Goal: Task Accomplishment & Management: Use online tool/utility

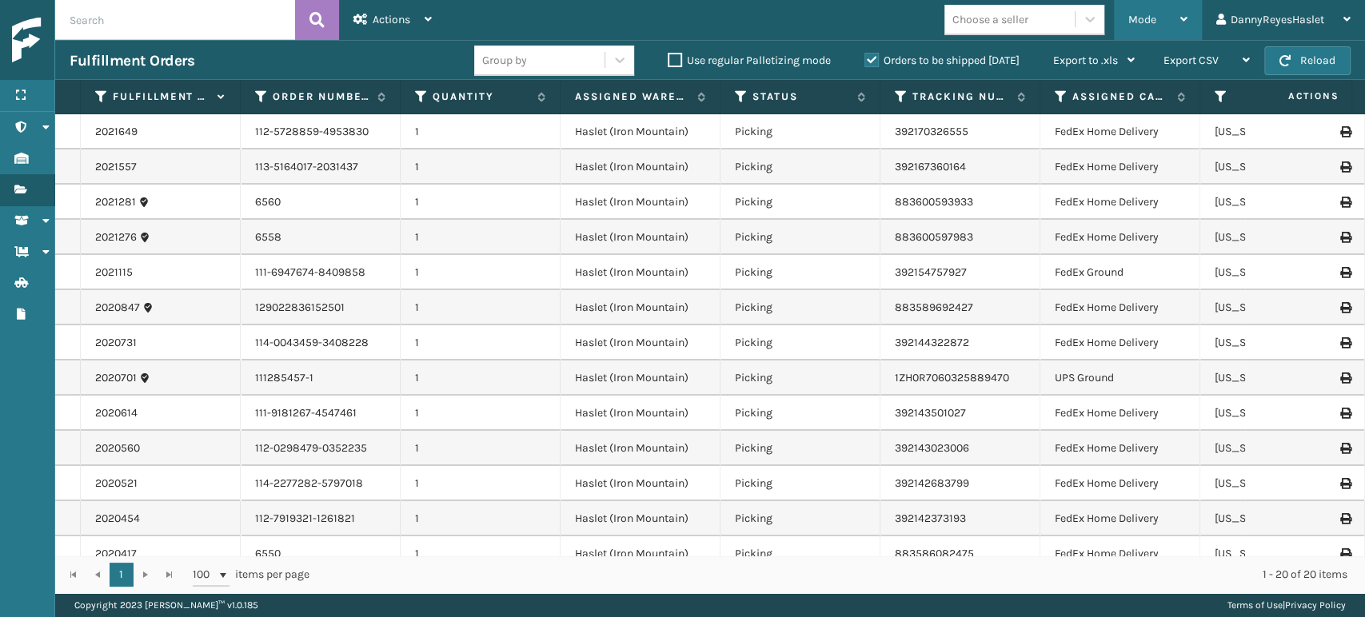
drag, startPoint x: 1161, startPoint y: 14, endPoint x: 1188, endPoint y: 30, distance: 31.5
click at [1188, 30] on div "Mode Regular Mode Picking Mode Labeling Mode Exit Scan Mode" at bounding box center [1158, 20] width 88 height 40
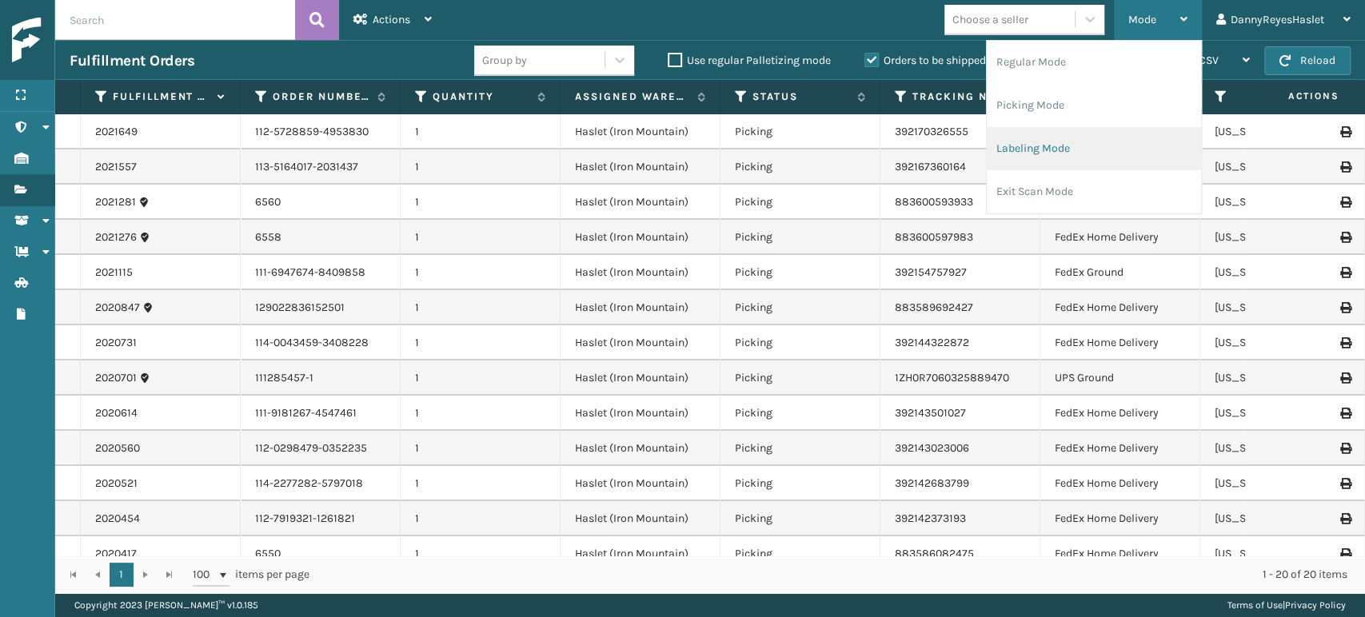
click at [1068, 146] on li "Labeling Mode" at bounding box center [1094, 148] width 214 height 43
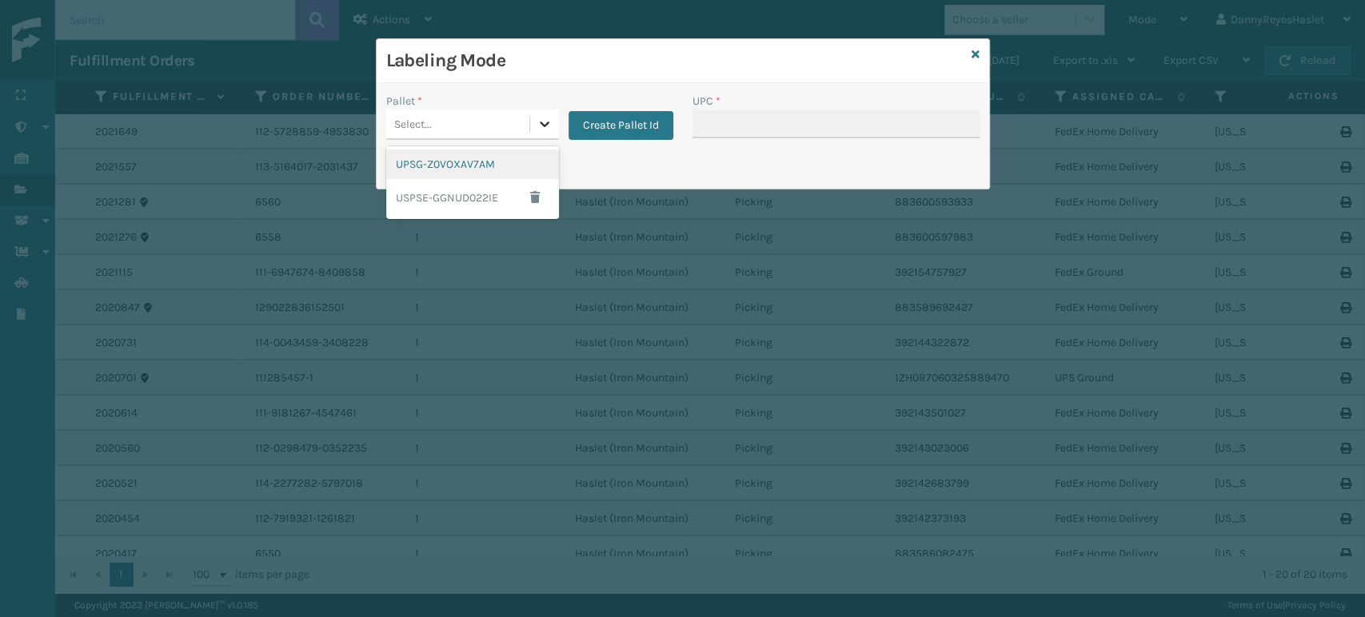
click at [532, 126] on div at bounding box center [544, 124] width 29 height 29
click at [496, 165] on div "UPSG-Z0VOXAV7AM" at bounding box center [472, 165] width 173 height 30
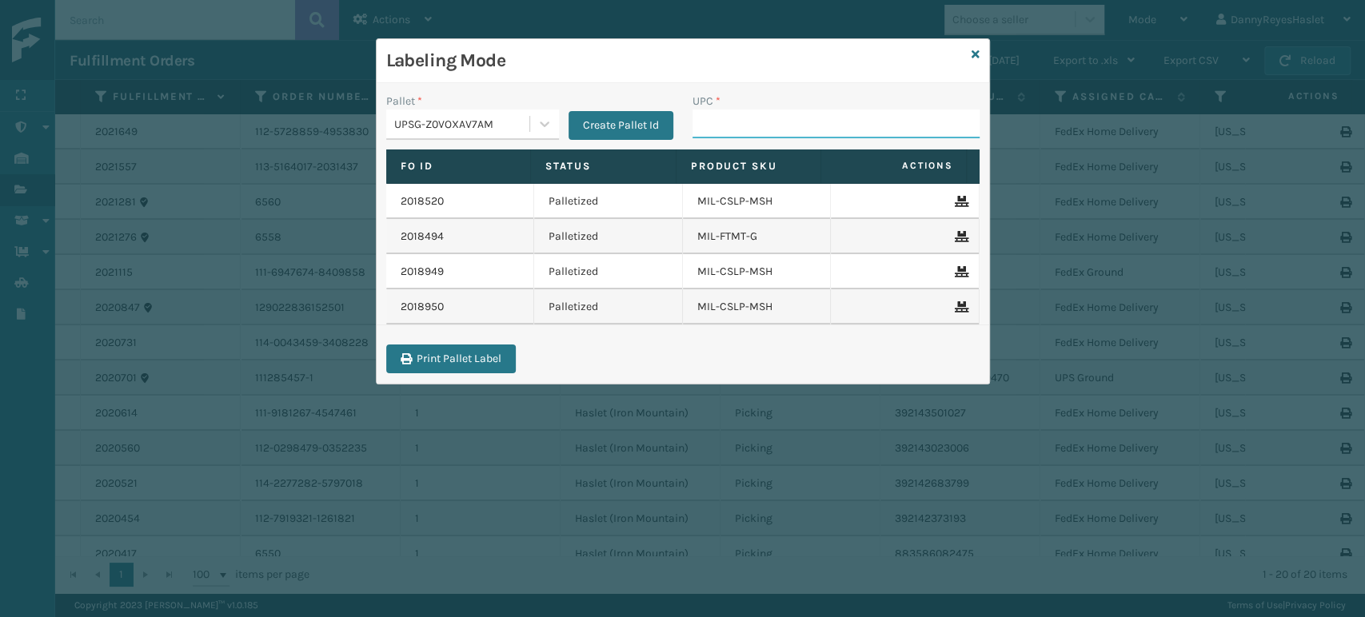
click at [786, 120] on input "UPC *" at bounding box center [835, 124] width 287 height 29
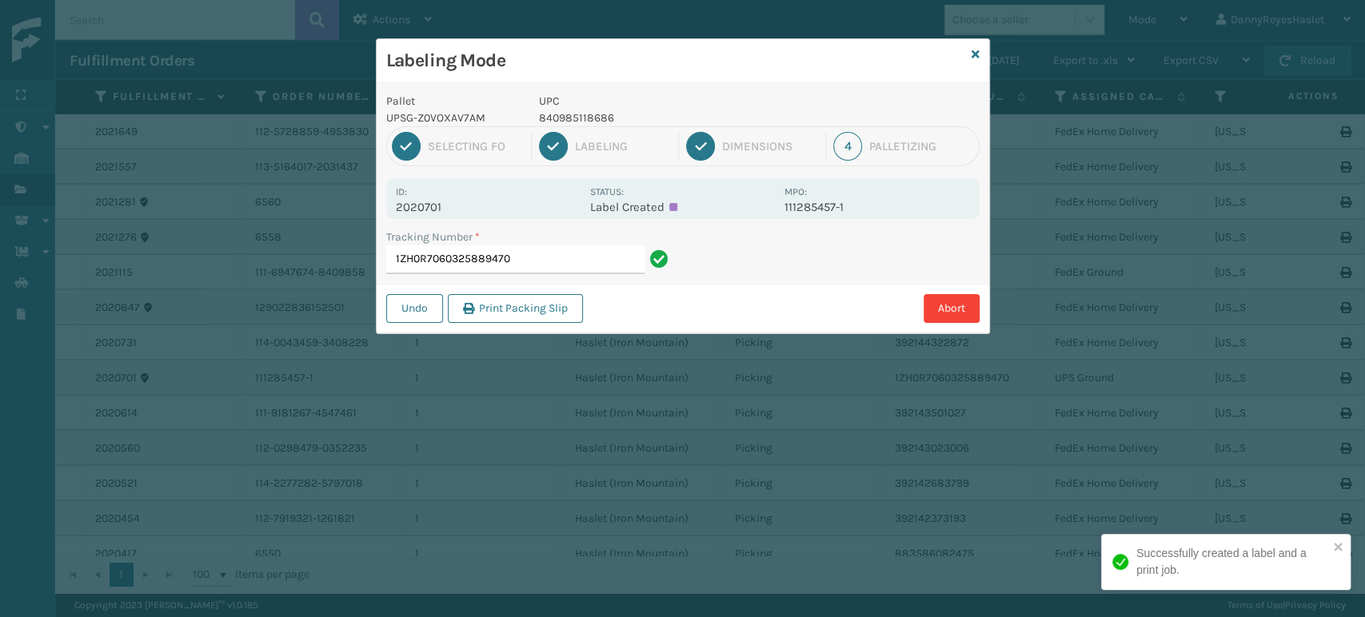
click at [786, 120] on div "Pallet UPSG-Z0VOXAV7AM UPC 840985118686" at bounding box center [683, 110] width 612 height 34
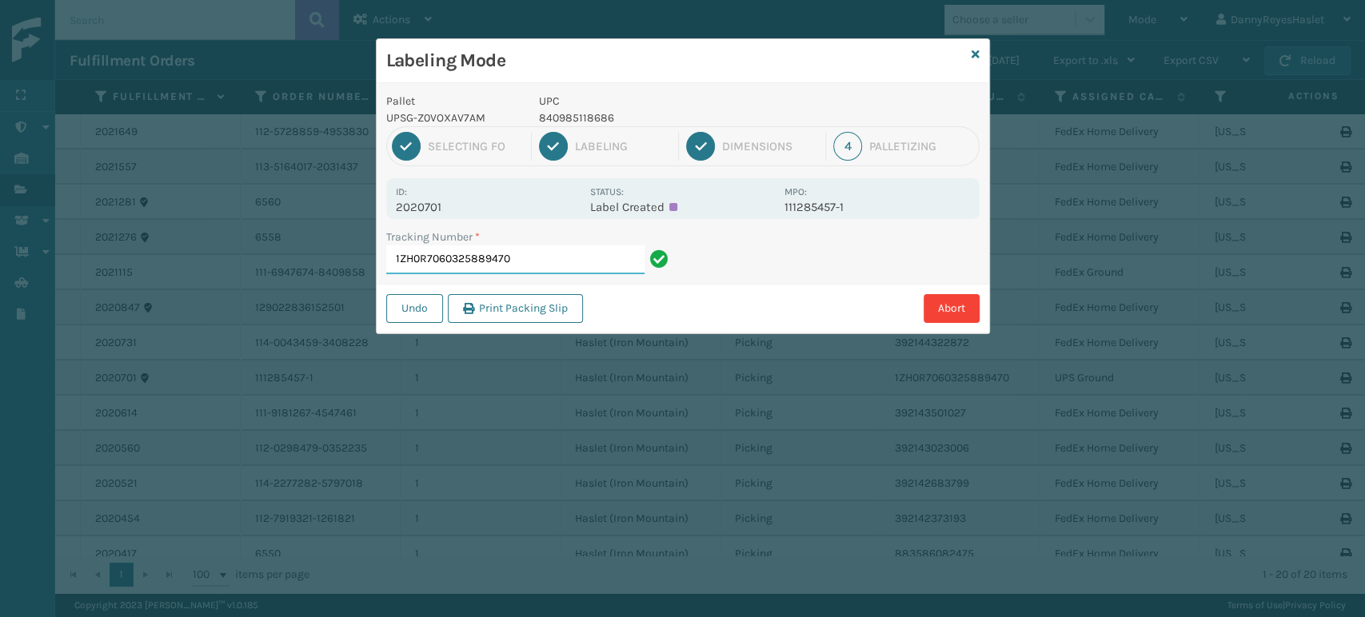
click at [594, 263] on input "1ZH0R7060325889470" at bounding box center [515, 259] width 258 height 29
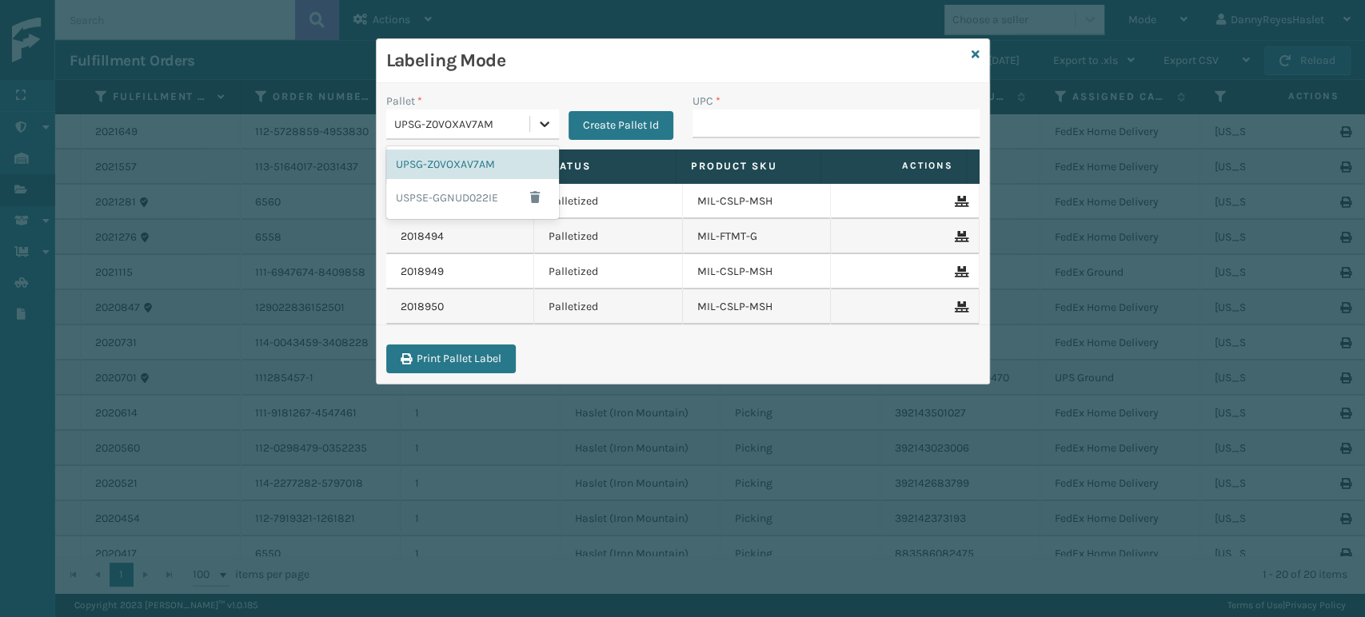
click at [551, 127] on div at bounding box center [544, 124] width 29 height 29
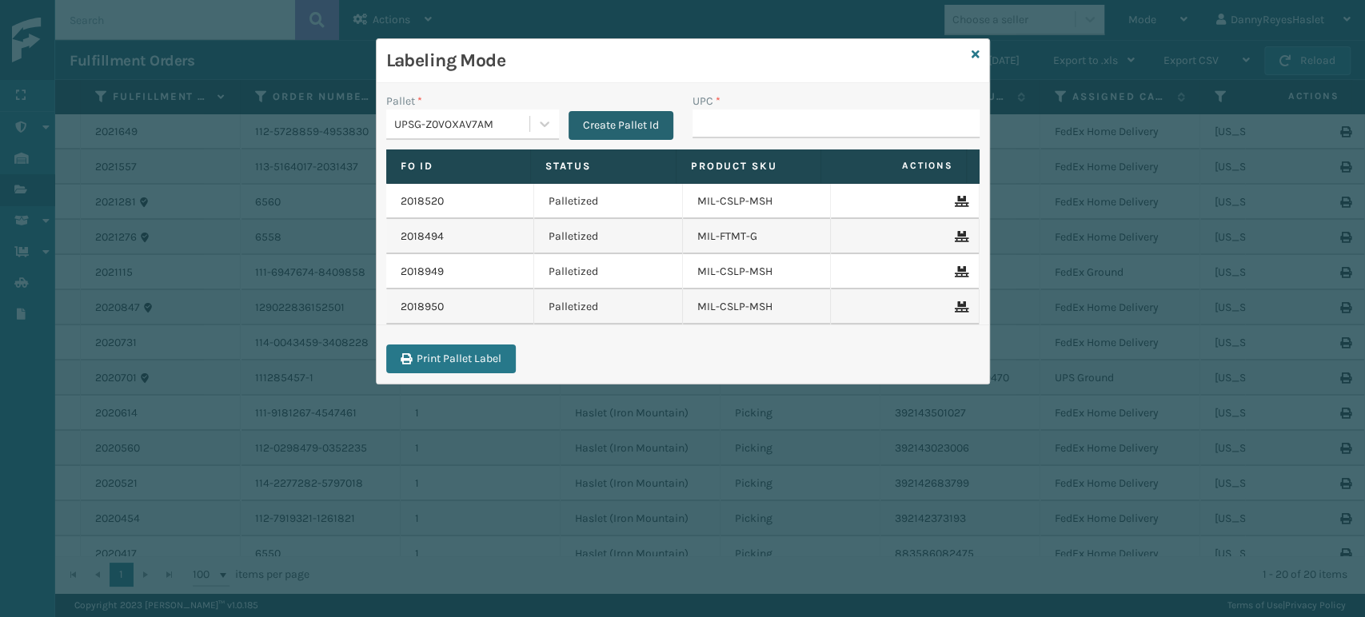
click at [582, 130] on button "Create Pallet Id" at bounding box center [620, 125] width 105 height 29
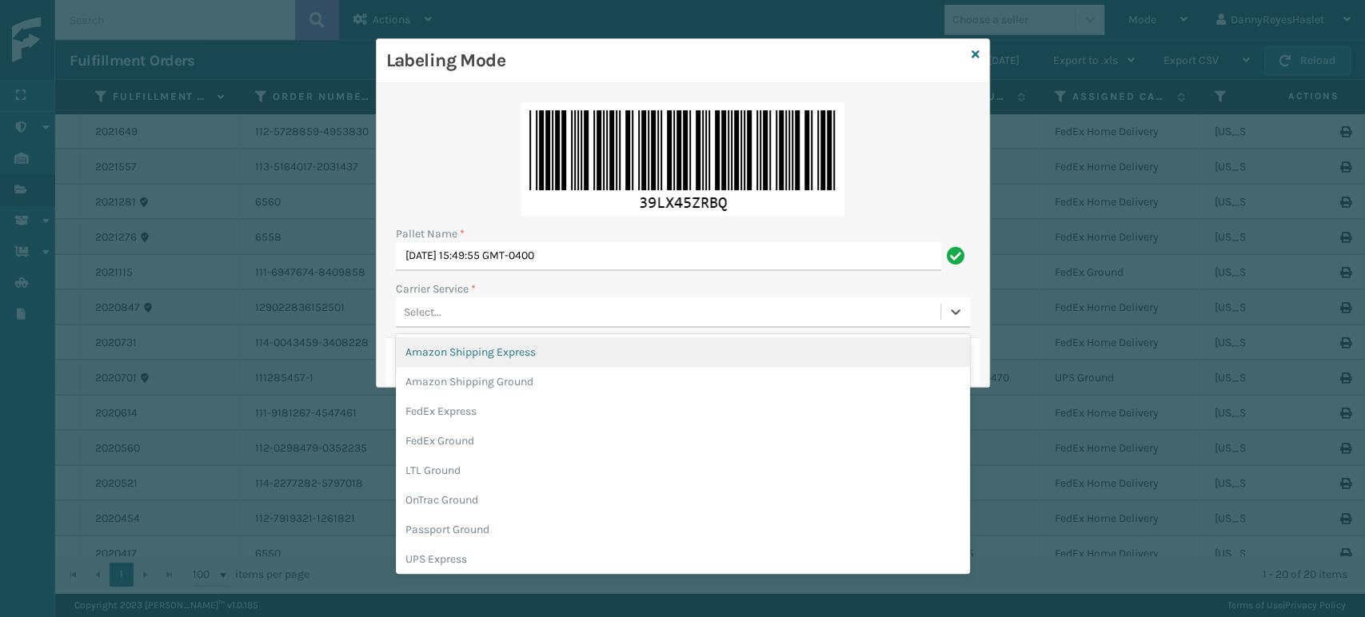
click at [487, 304] on div "Select..." at bounding box center [668, 312] width 544 height 26
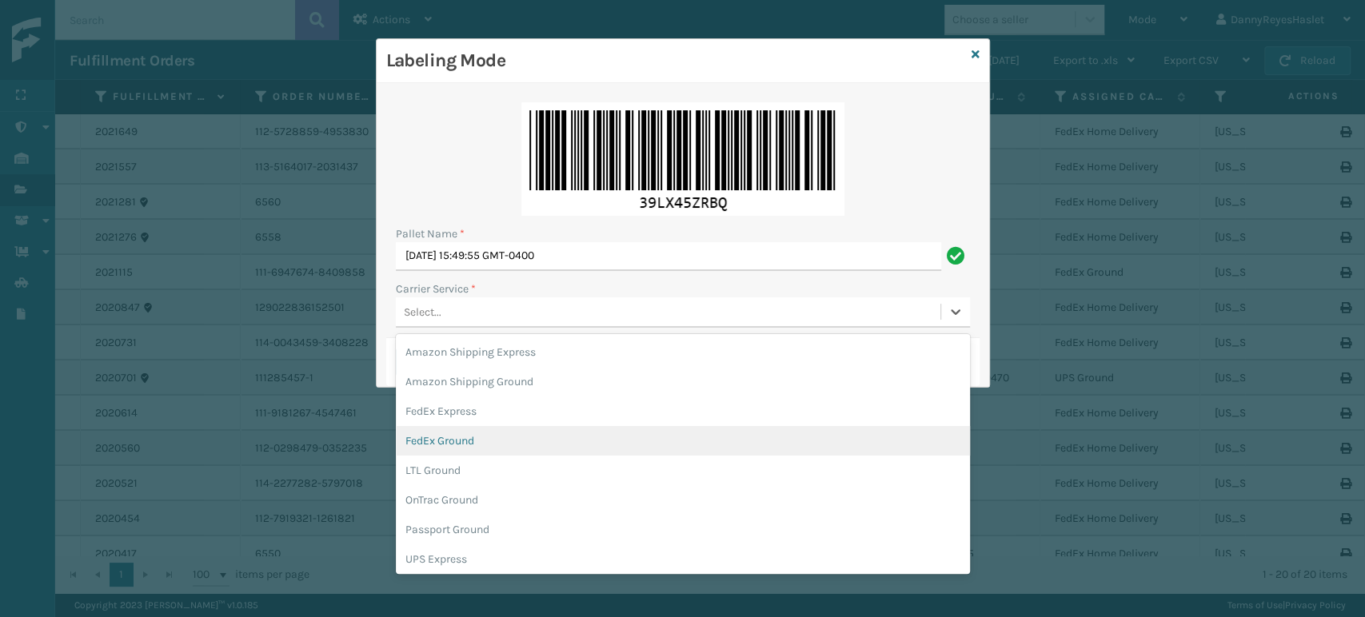
click at [461, 450] on div "FedEx Ground" at bounding box center [683, 441] width 574 height 30
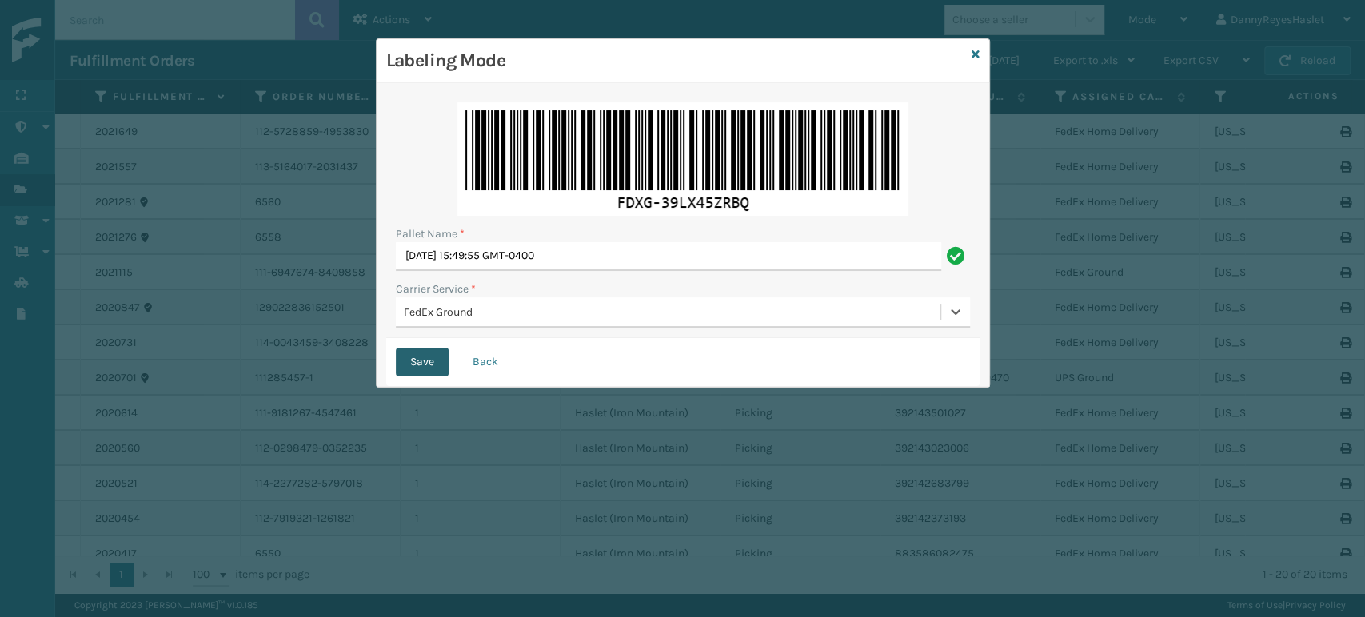
click at [420, 359] on button "Save" at bounding box center [422, 362] width 53 height 29
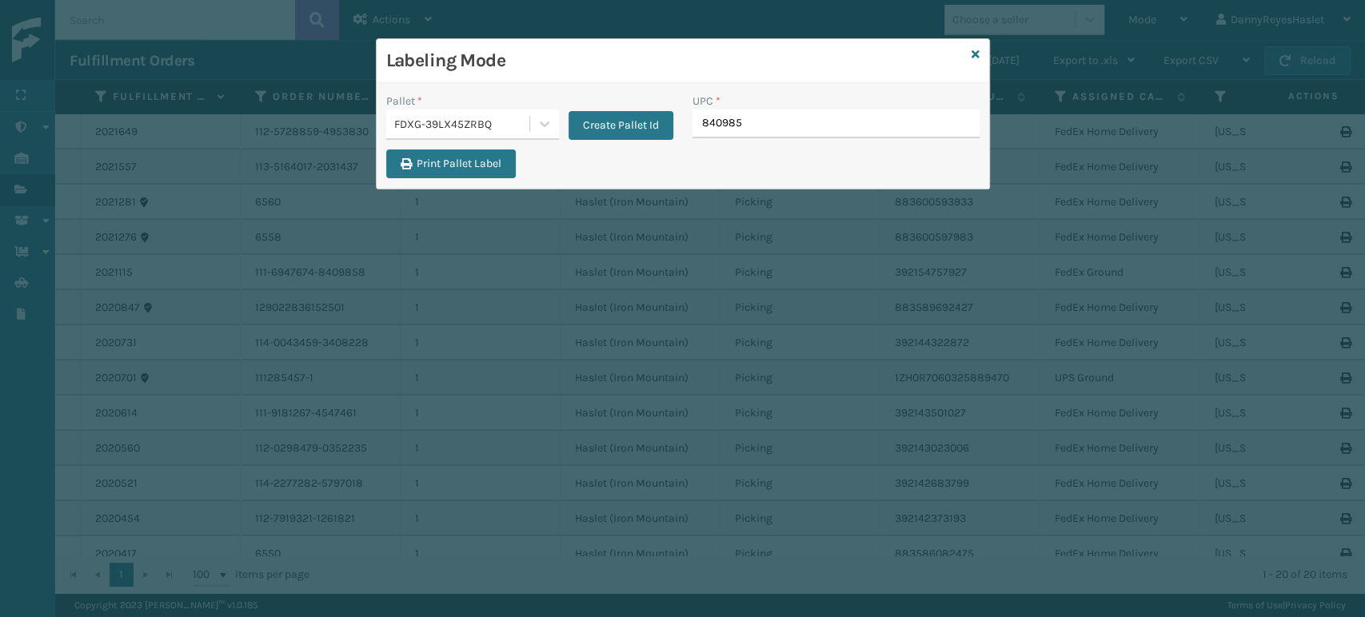
type input "8409851"
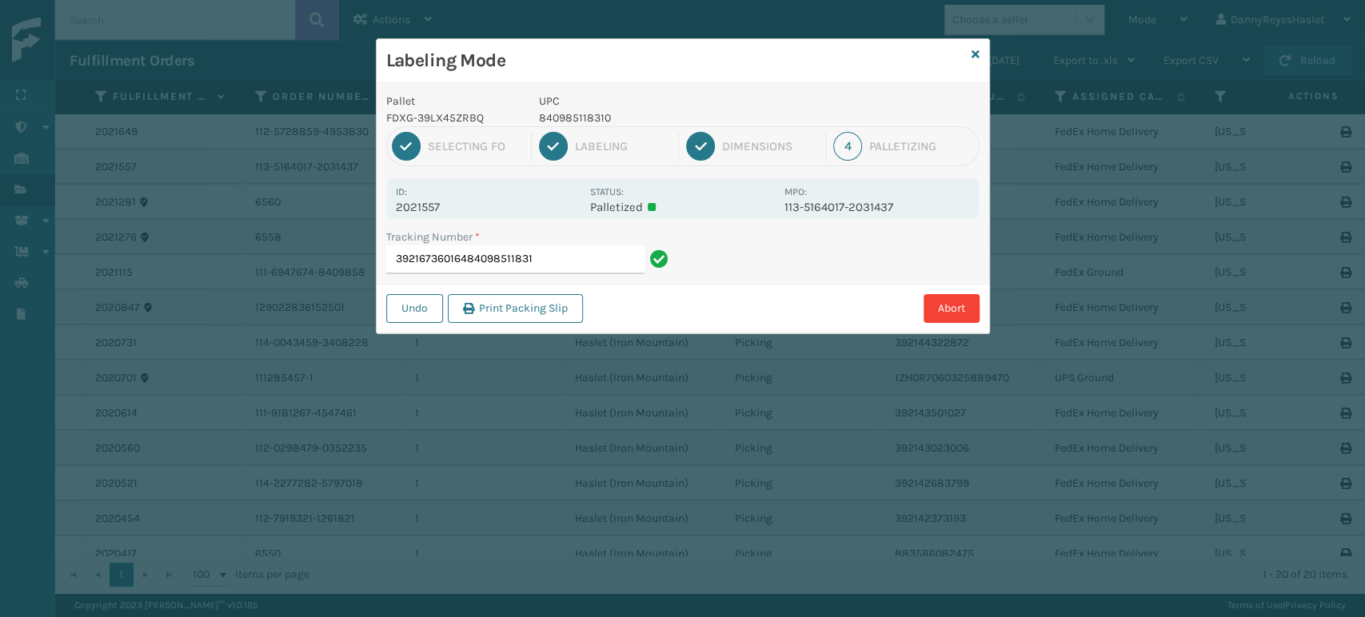
type input "392167360164840985118310"
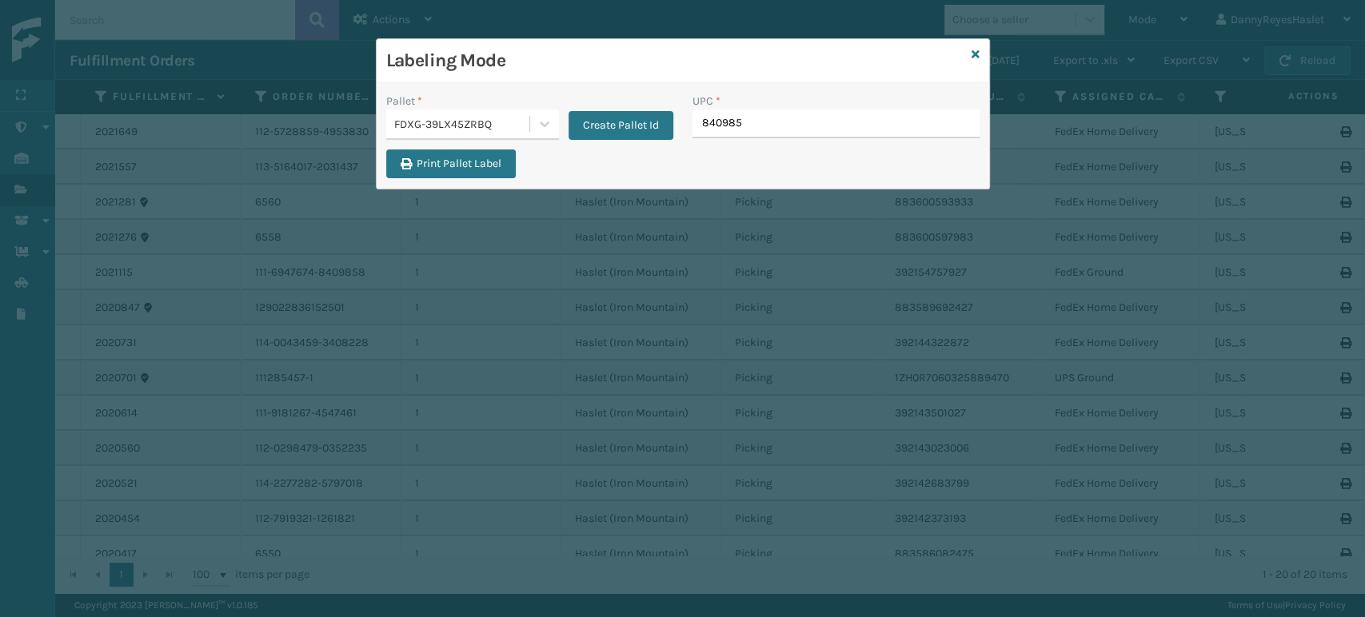
type input "8409851"
click at [972, 49] on icon at bounding box center [975, 54] width 8 height 11
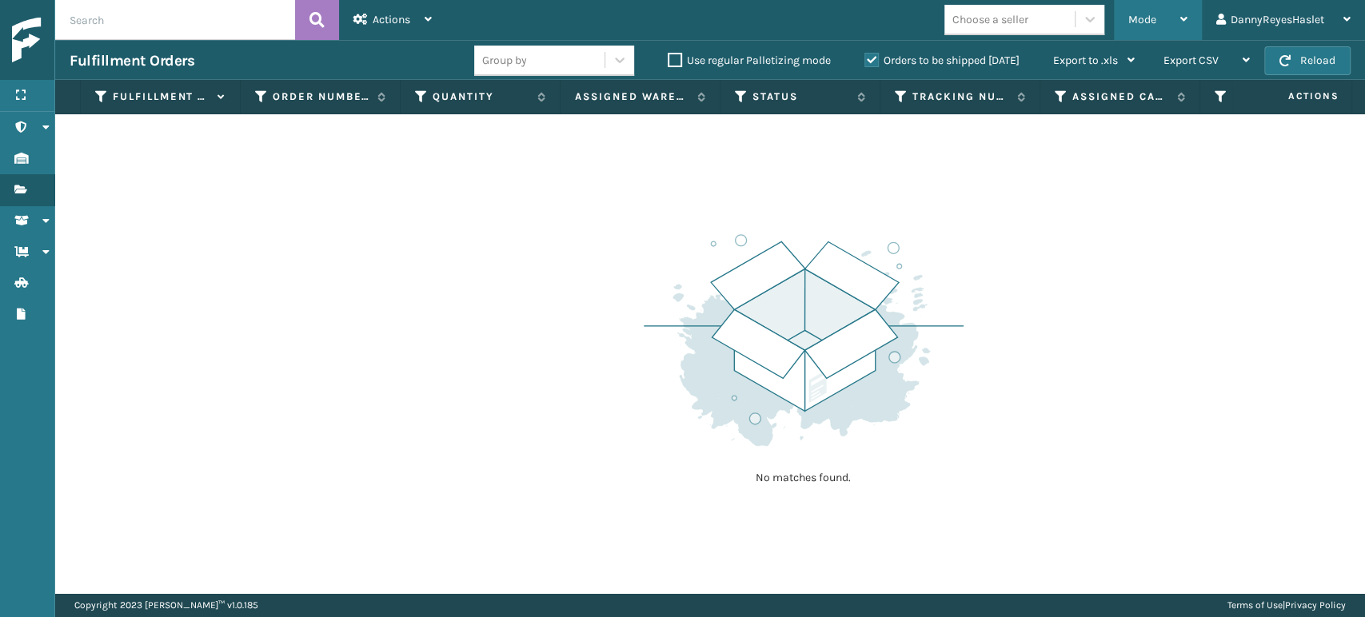
click at [1126, 23] on div "Mode Regular Mode Picking Mode Labeling Mode Exit Scan Mode" at bounding box center [1158, 20] width 88 height 40
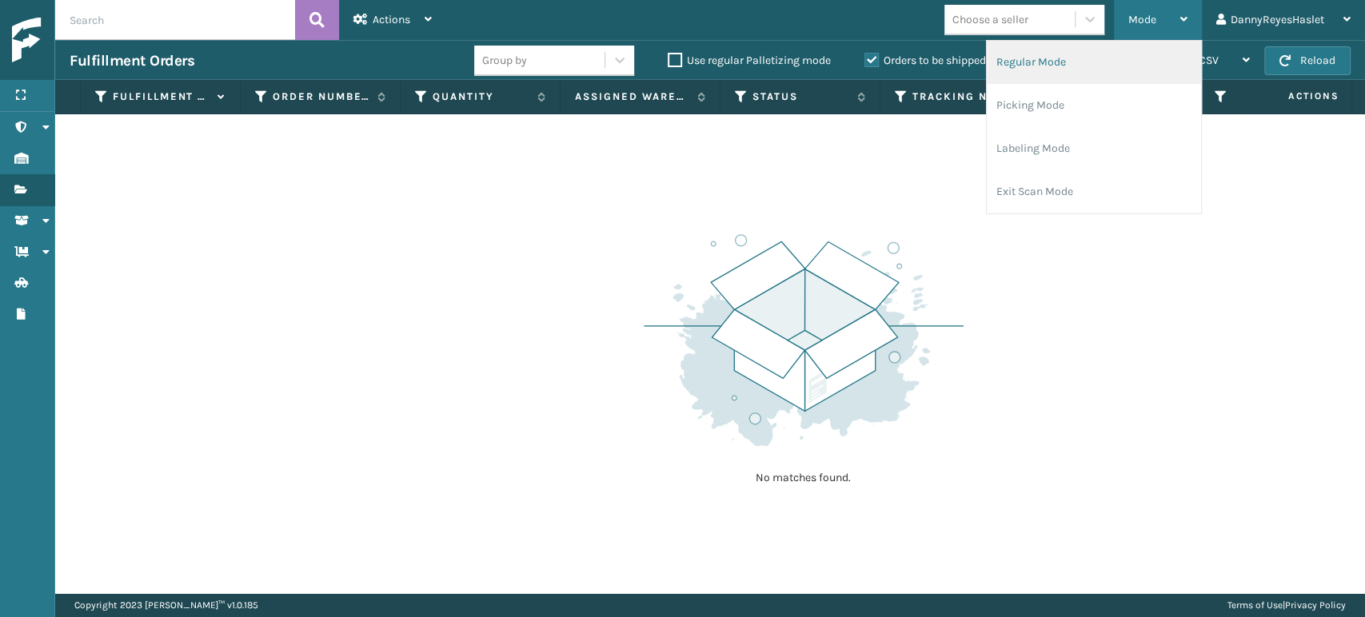
click at [1049, 73] on li "Regular Mode" at bounding box center [1094, 62] width 214 height 43
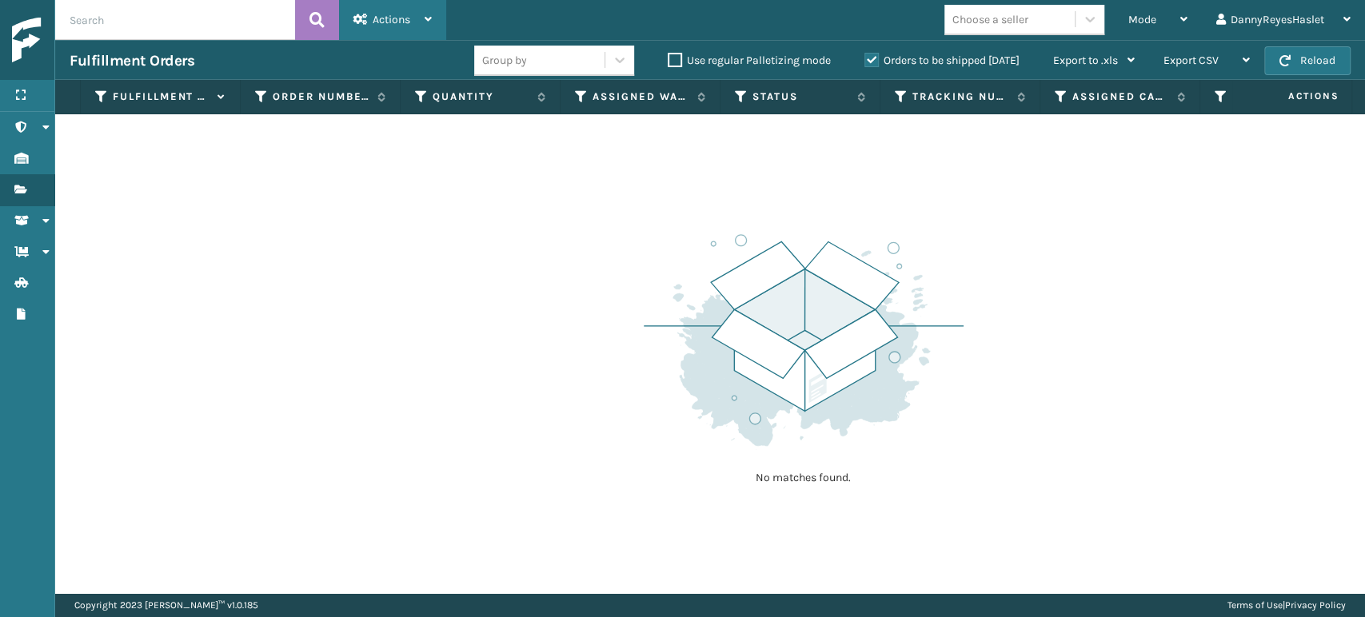
click at [398, 6] on div "Actions" at bounding box center [392, 20] width 78 height 40
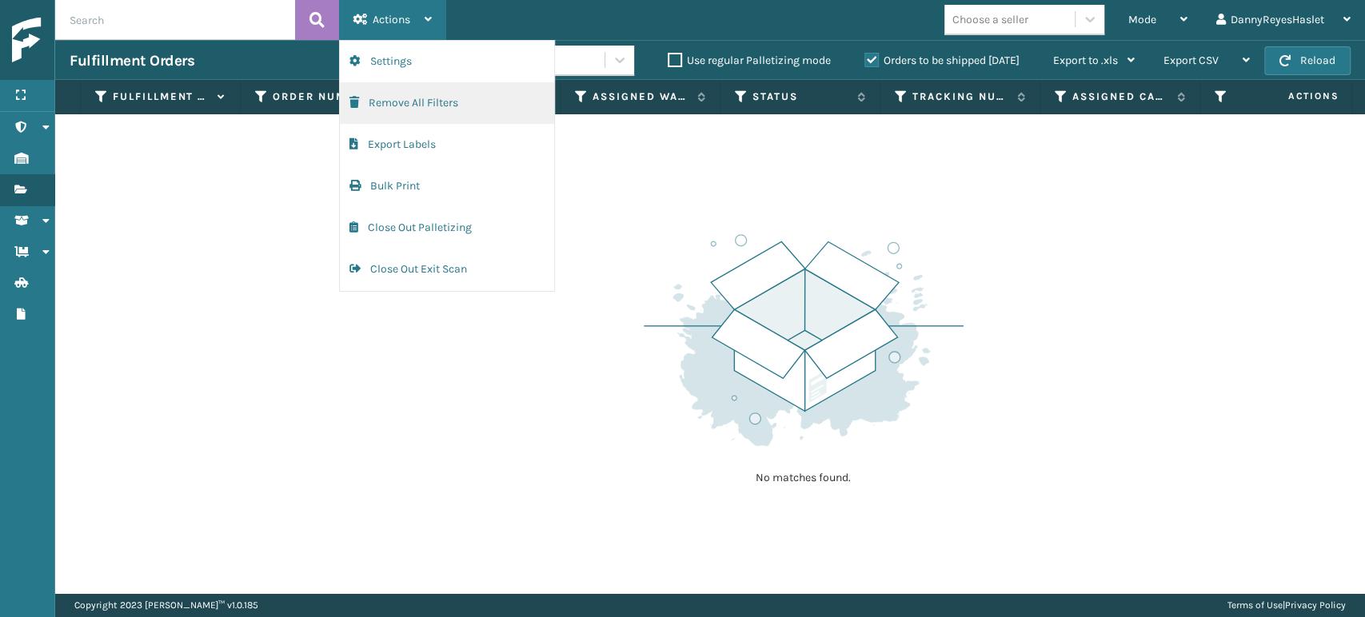
click at [409, 102] on button "Remove All Filters" at bounding box center [447, 103] width 214 height 42
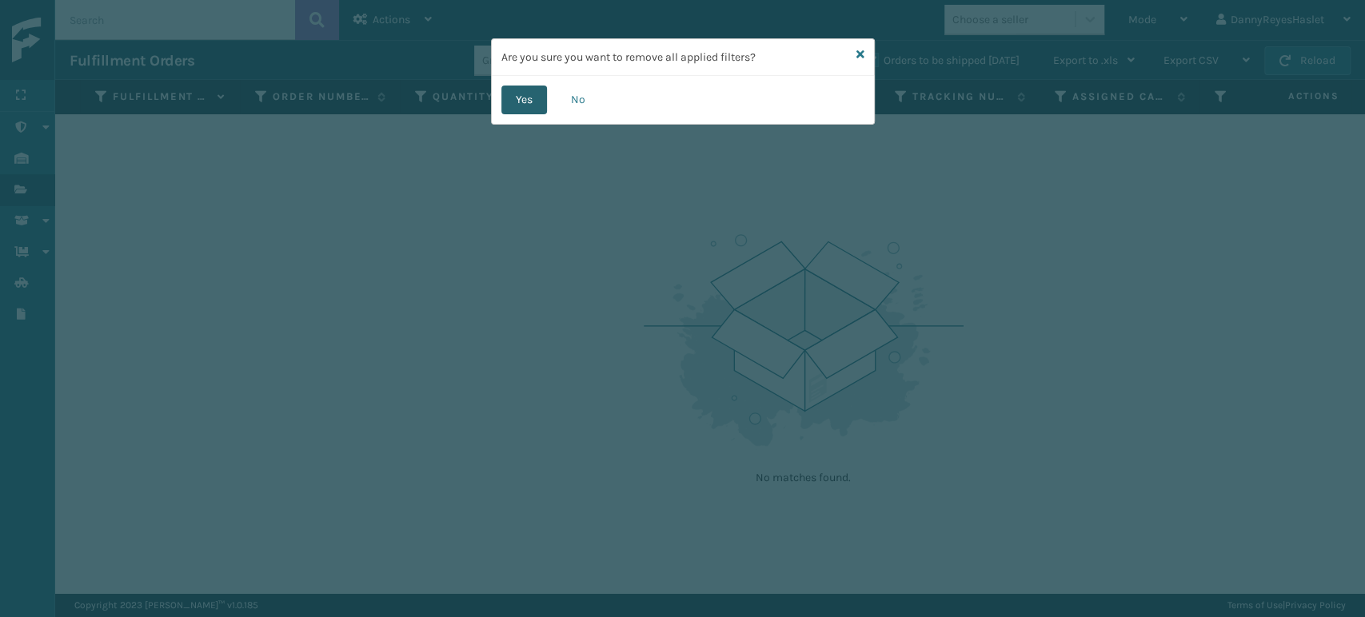
click at [514, 109] on button "Yes" at bounding box center [524, 100] width 46 height 29
